Goal: Information Seeking & Learning: Learn about a topic

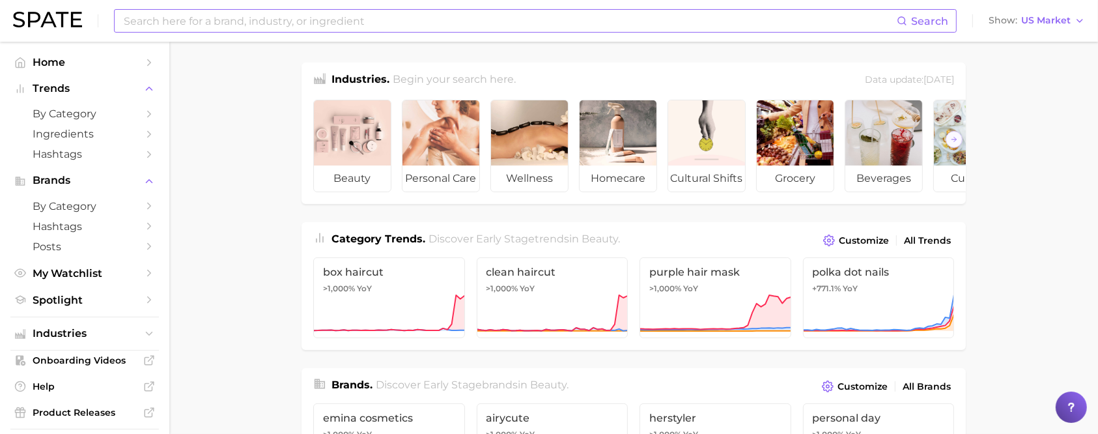
click at [292, 28] on input at bounding box center [509, 21] width 775 height 22
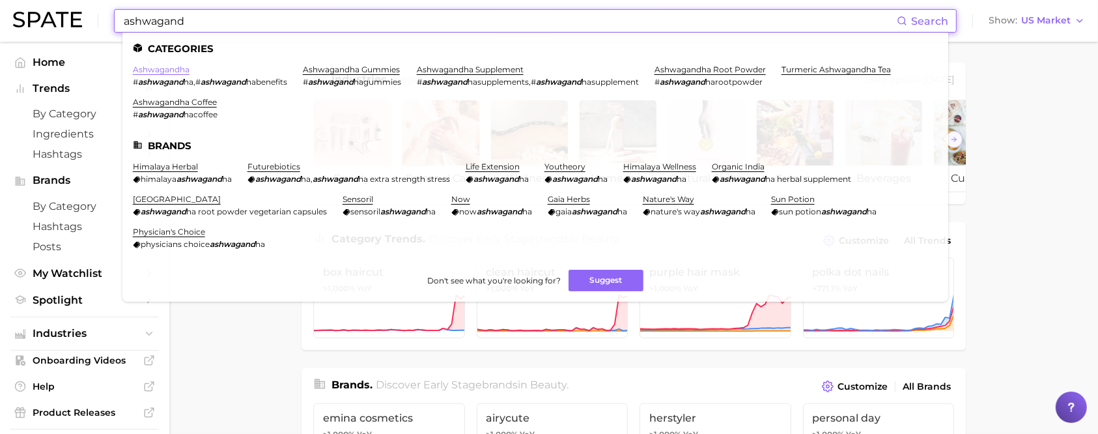
type input "ashwagand"
click at [171, 73] on link "ashwagandha" at bounding box center [161, 69] width 57 height 10
